Goal: Task Accomplishment & Management: Complete application form

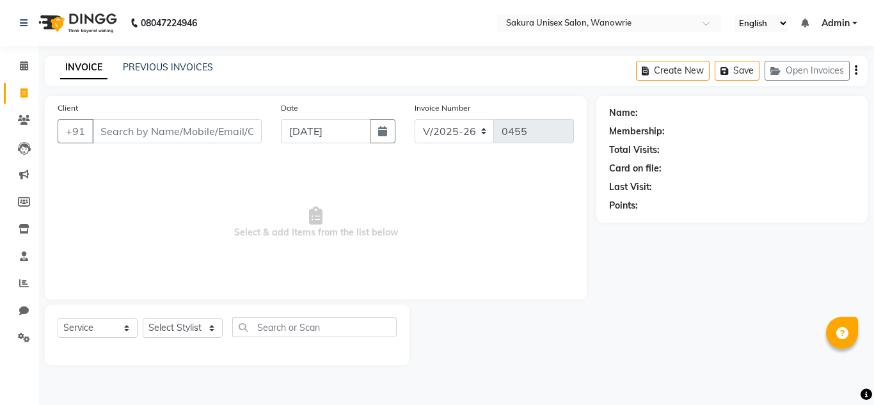
select select "7662"
select select "service"
click at [102, 122] on input "Client" at bounding box center [177, 131] width 170 height 24
click at [101, 138] on input "Client" at bounding box center [177, 131] width 170 height 24
type input "7410113948"
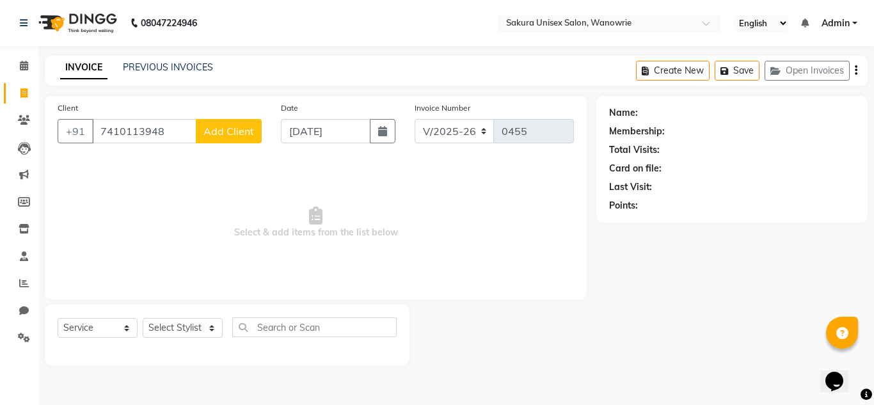
click at [225, 120] on button "Add Client" at bounding box center [229, 131] width 66 height 24
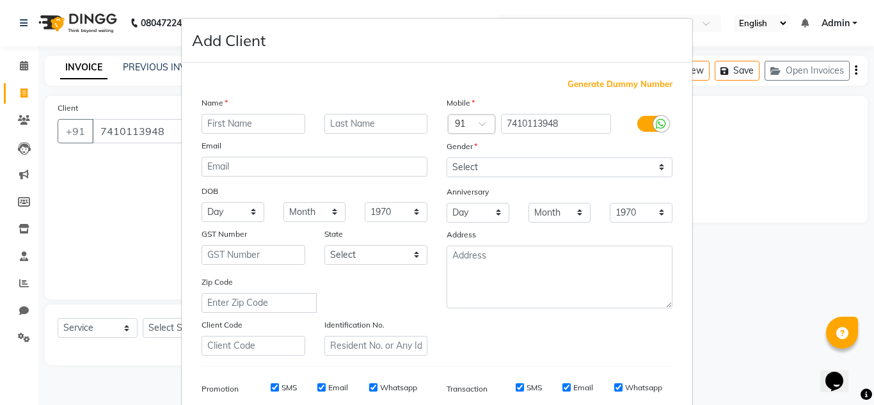
click at [208, 121] on input "text" at bounding box center [254, 124] width 104 height 20
type input "[PERSON_NAME]"
click at [354, 127] on input "text" at bounding box center [376, 124] width 104 height 20
type input "[PERSON_NAME]"
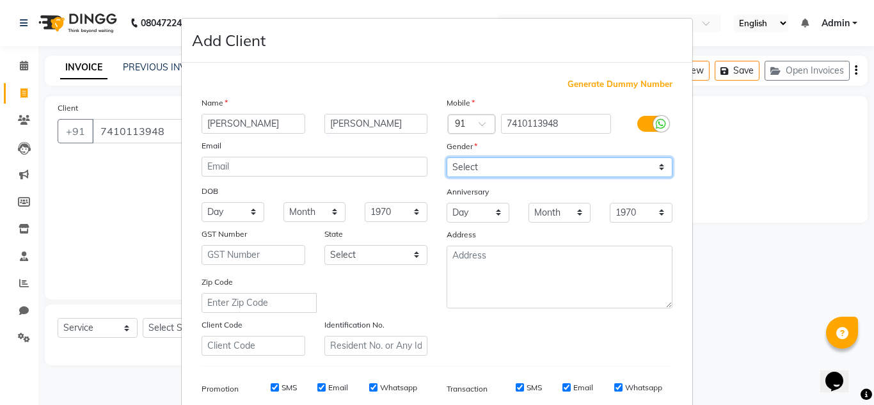
click at [466, 168] on select "Select [DEMOGRAPHIC_DATA] [DEMOGRAPHIC_DATA] Other Prefer Not To Say" at bounding box center [560, 167] width 226 height 20
select select "[DEMOGRAPHIC_DATA]"
click at [447, 157] on select "Select [DEMOGRAPHIC_DATA] [DEMOGRAPHIC_DATA] Other Prefer Not To Say" at bounding box center [560, 167] width 226 height 20
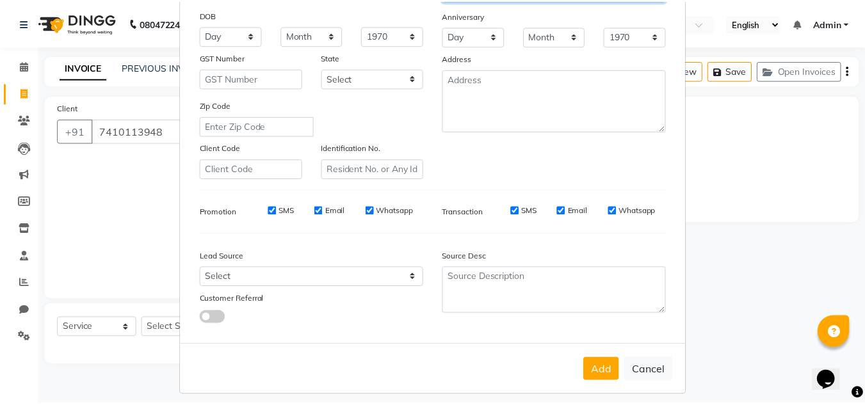
scroll to position [186, 0]
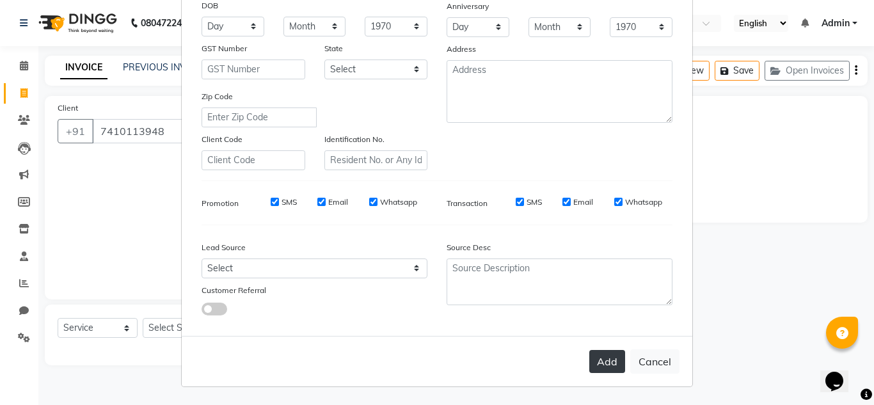
click at [598, 362] on button "Add" at bounding box center [607, 361] width 36 height 23
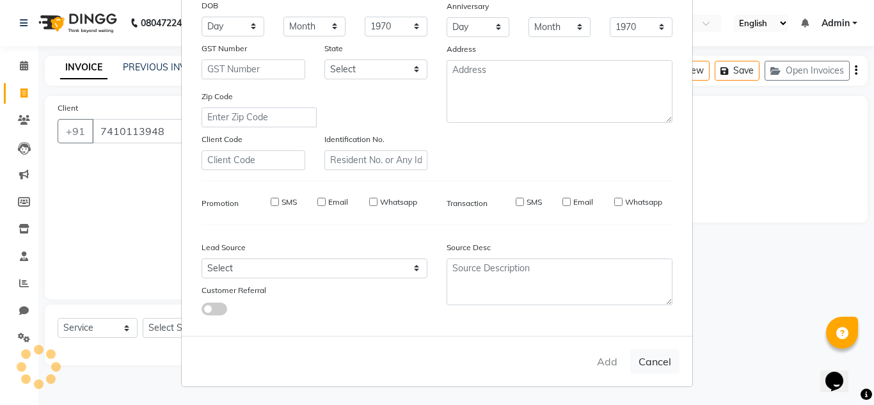
select select
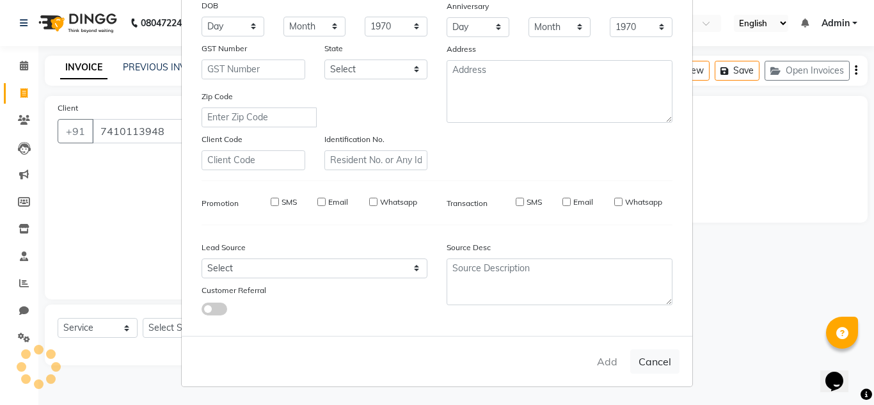
select select
checkbox input "false"
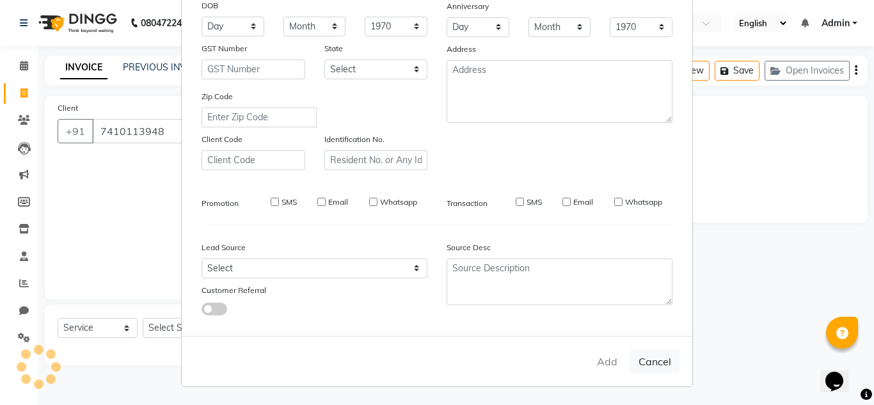
checkbox input "false"
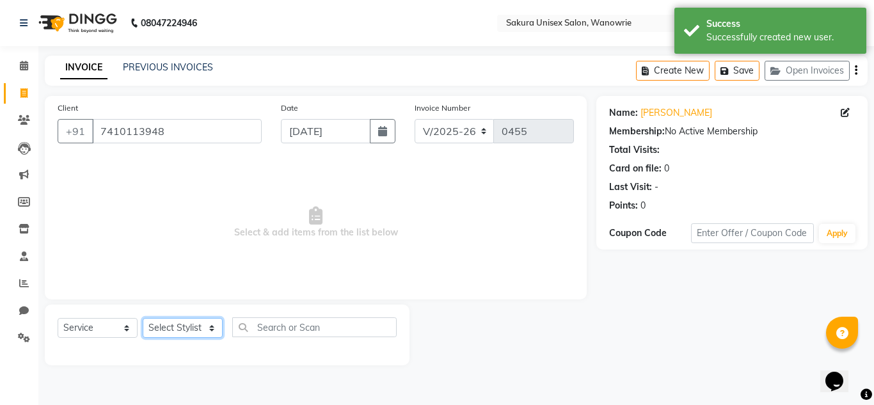
click at [154, 332] on select "Select Stylist [PERSON_NAME] [PERSON_NAME] krishi [PERSON_NAME] sachin" at bounding box center [183, 328] width 80 height 20
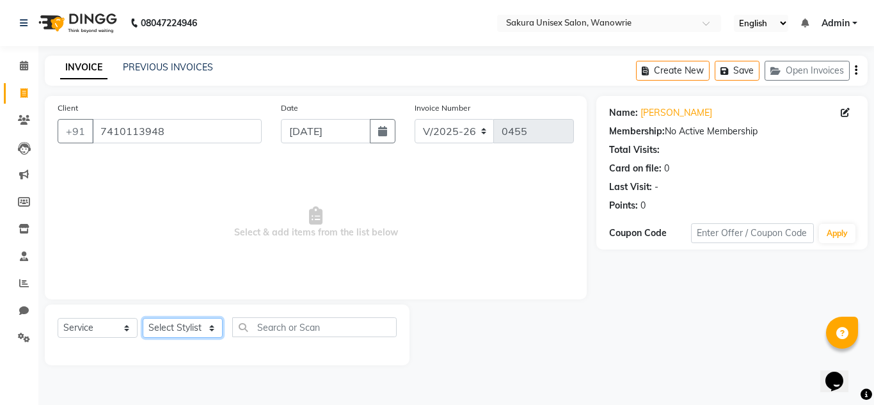
select select "87317"
click at [143, 318] on select "Select Stylist [PERSON_NAME] [PERSON_NAME] krishi [PERSON_NAME] sachin" at bounding box center [183, 328] width 80 height 20
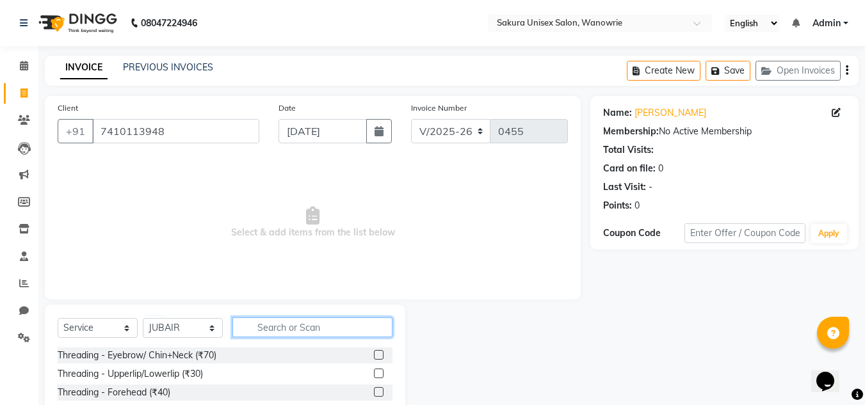
click at [270, 328] on input "text" at bounding box center [312, 327] width 160 height 20
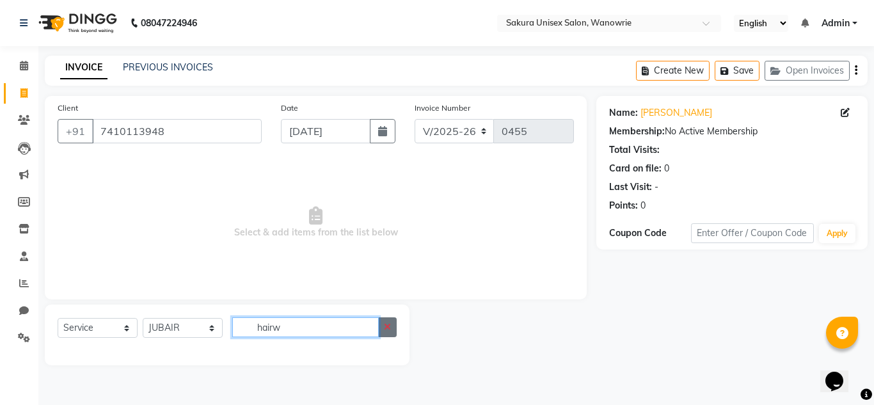
type input "hairw"
click at [383, 324] on button "button" at bounding box center [387, 327] width 19 height 20
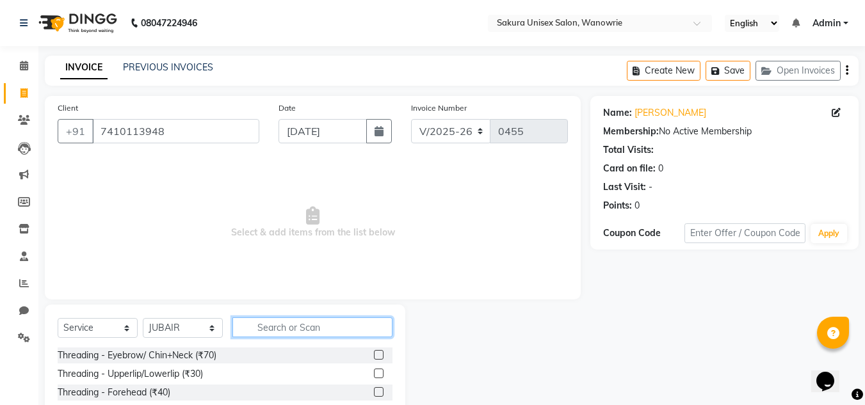
click at [257, 321] on input "text" at bounding box center [312, 327] width 160 height 20
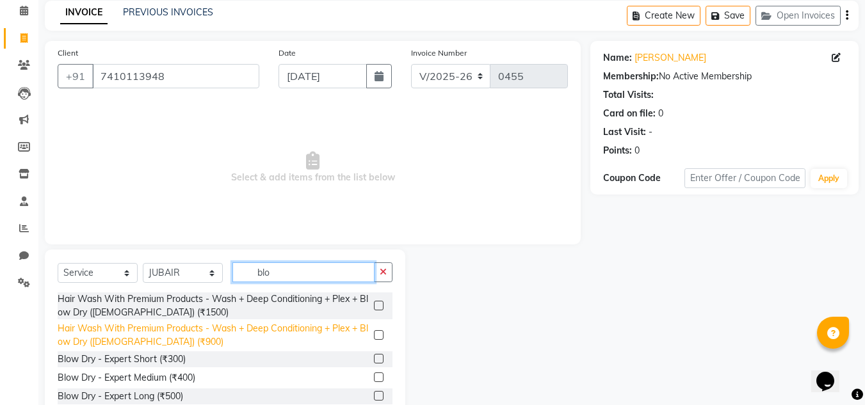
scroll to position [0, 0]
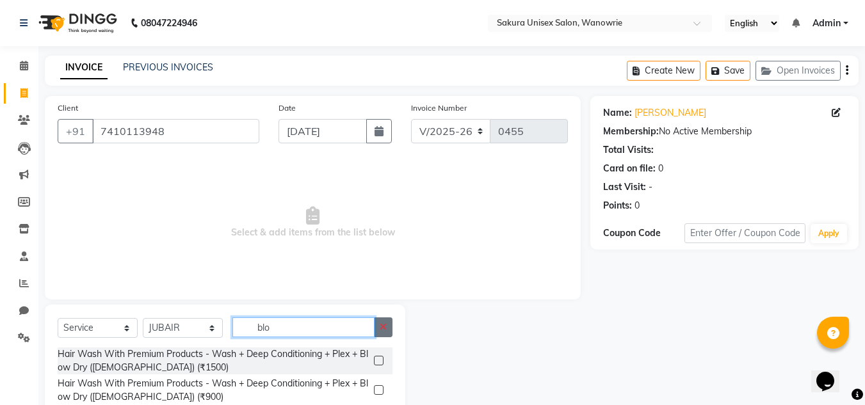
type input "blo"
click at [385, 328] on icon "button" at bounding box center [383, 327] width 7 height 9
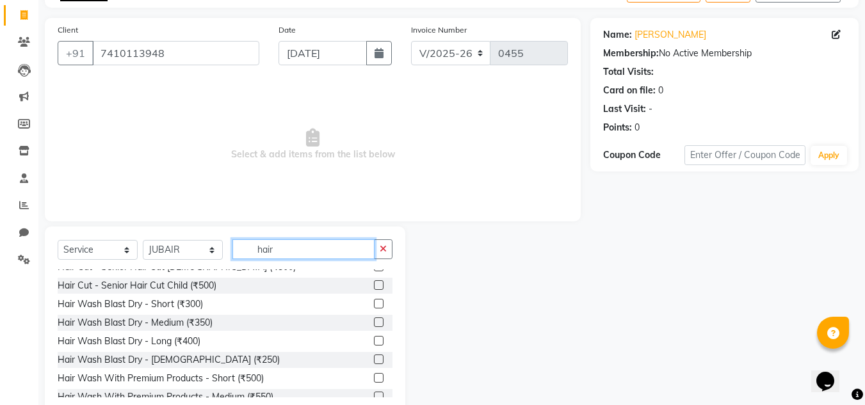
scroll to position [141, 0]
type input "hair"
click at [374, 322] on label at bounding box center [379, 322] width 10 height 10
click at [374, 322] on input "checkbox" at bounding box center [378, 322] width 8 height 8
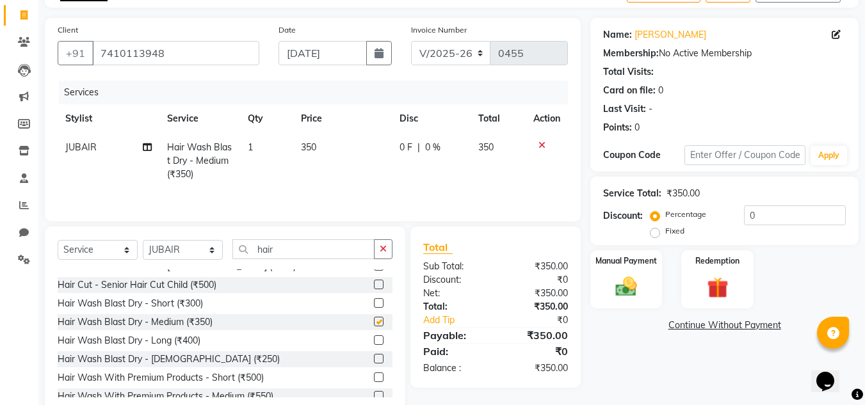
checkbox input "false"
click at [623, 285] on img at bounding box center [626, 287] width 36 height 26
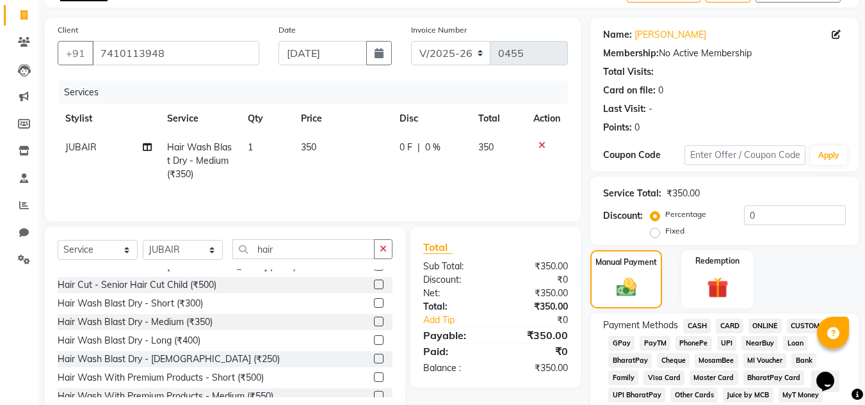
click at [757, 319] on span "ONLINE" at bounding box center [764, 326] width 33 height 15
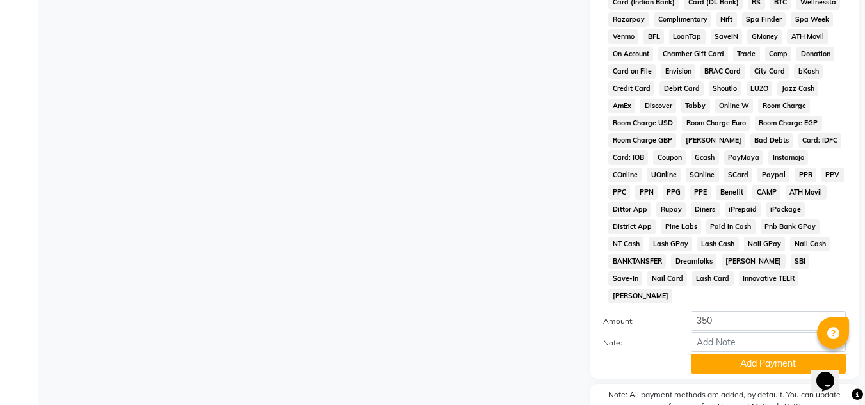
scroll to position [573, 0]
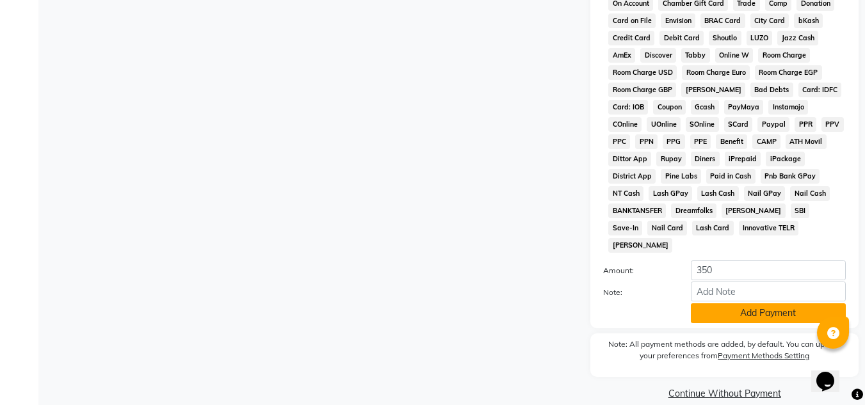
click at [733, 303] on button "Add Payment" at bounding box center [768, 313] width 155 height 20
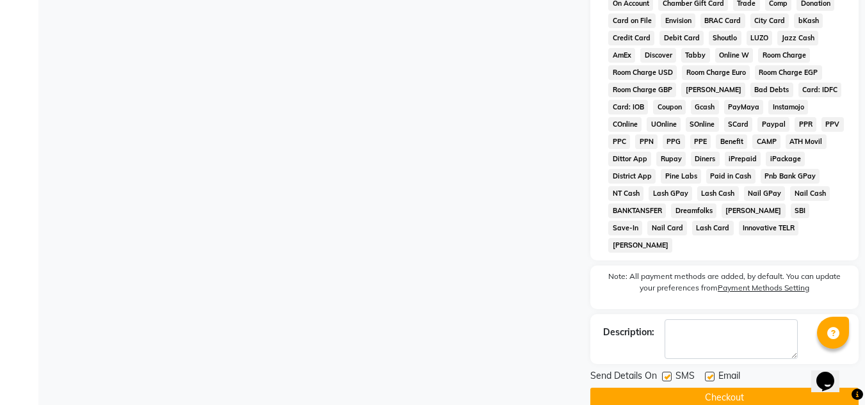
click at [705, 388] on button "Checkout" at bounding box center [724, 398] width 268 height 20
